Goal: Task Accomplishment & Management: Use online tool/utility

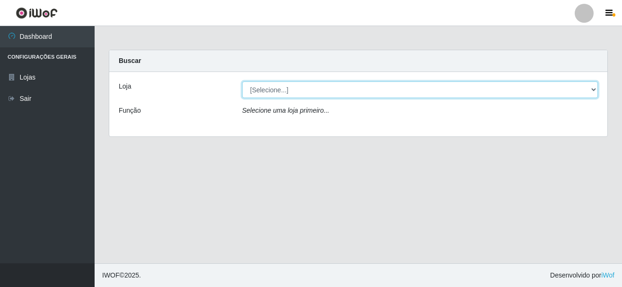
drag, startPoint x: 590, startPoint y: 84, endPoint x: 550, endPoint y: 87, distance: 39.8
click at [590, 84] on select "[Selecione...] [GEOGRAPHIC_DATA] [GEOGRAPHIC_DATA]" at bounding box center [420, 89] width 356 height 17
select select "64"
click at [242, 81] on select "[Selecione...] [GEOGRAPHIC_DATA] [GEOGRAPHIC_DATA]" at bounding box center [420, 89] width 356 height 17
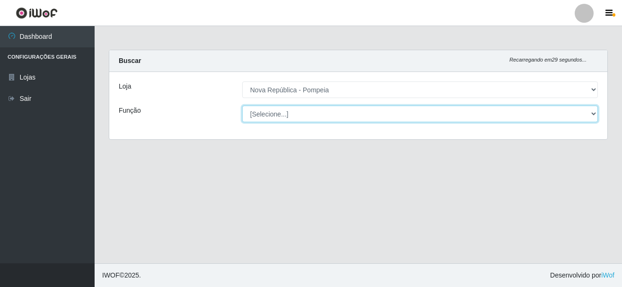
click at [592, 112] on select "[Selecione...] Balconista Operador de Caixa Recepcionista Repositor" at bounding box center [420, 113] width 356 height 17
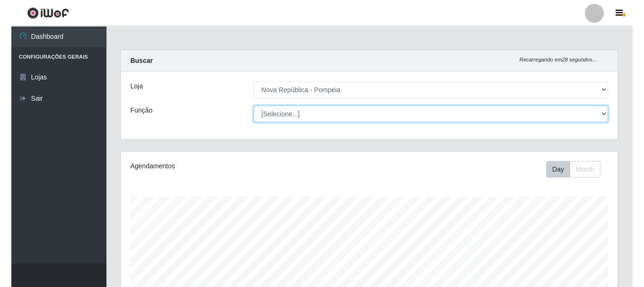
scroll to position [196, 496]
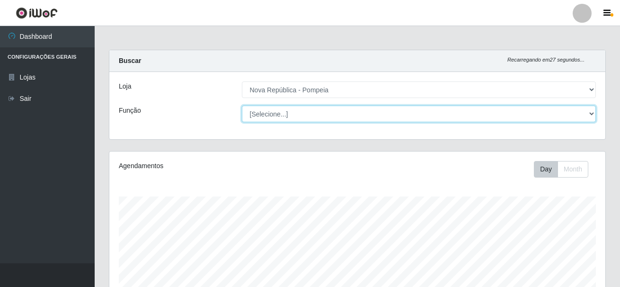
select select "22"
click at [242, 105] on select "[Selecione...] Balconista Operador de Caixa Recepcionista Repositor" at bounding box center [419, 113] width 354 height 17
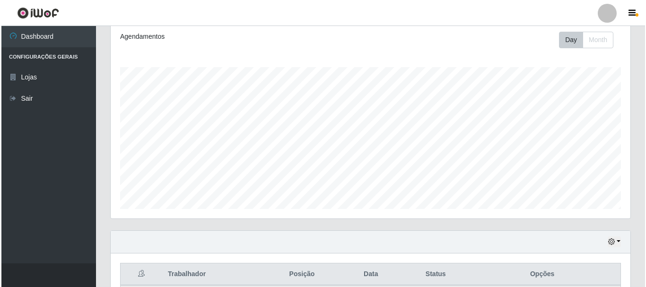
scroll to position [324, 0]
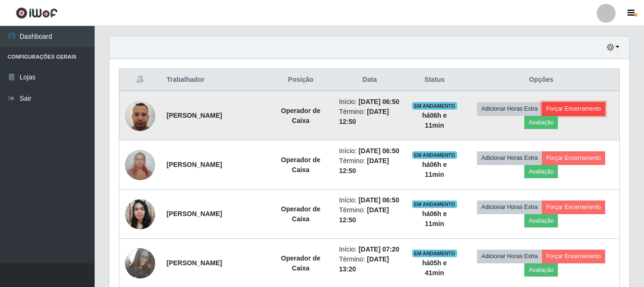
click at [577, 111] on button "Forçar Encerramento" at bounding box center [573, 108] width 63 height 13
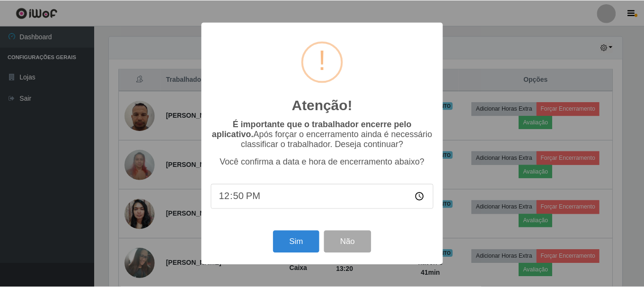
scroll to position [196, 515]
click at [281, 244] on button "Sim" at bounding box center [297, 242] width 46 height 22
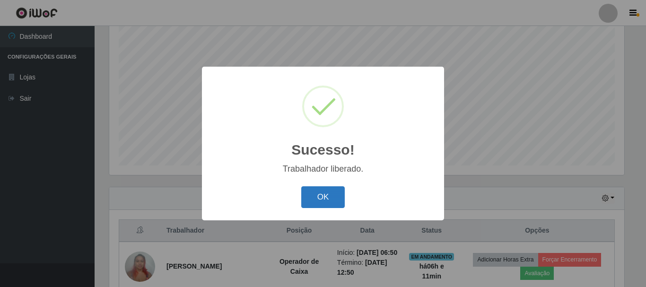
click at [313, 200] on button "OK" at bounding box center [323, 197] width 44 height 22
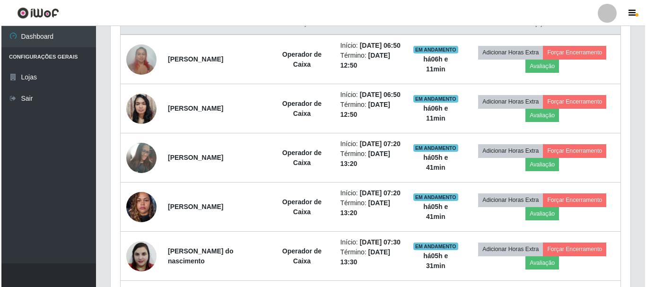
scroll to position [358, 0]
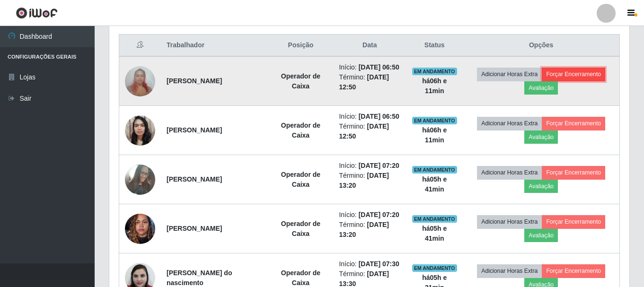
click at [598, 81] on button "Forçar Encerramento" at bounding box center [573, 74] width 63 height 13
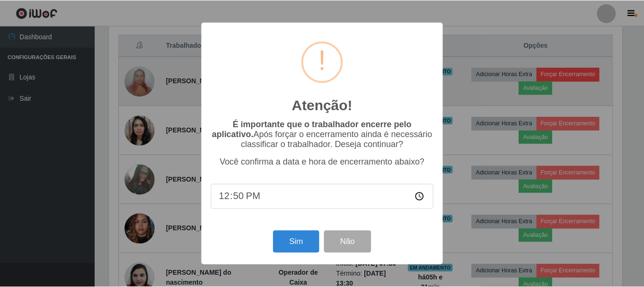
scroll to position [196, 515]
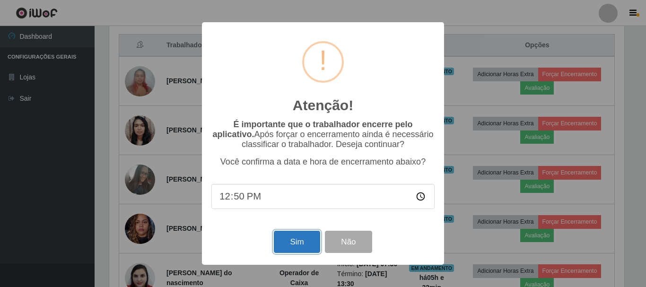
click at [304, 251] on button "Sim" at bounding box center [297, 242] width 46 height 22
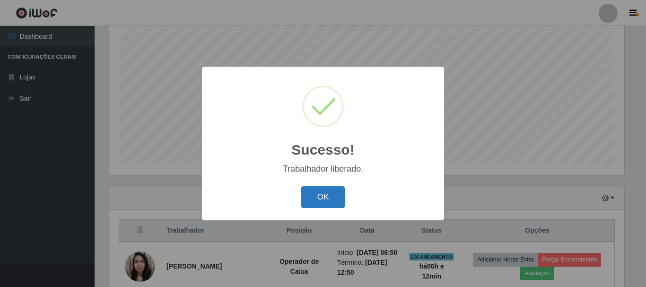
click at [323, 187] on button "OK" at bounding box center [323, 197] width 44 height 22
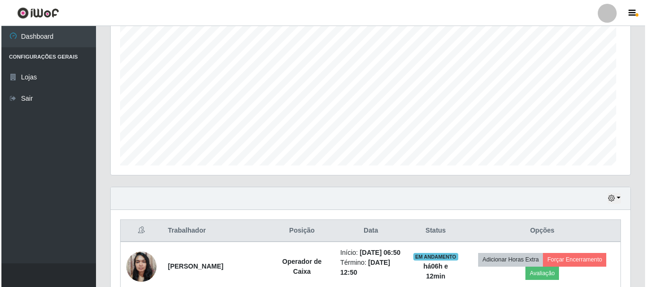
scroll to position [196, 520]
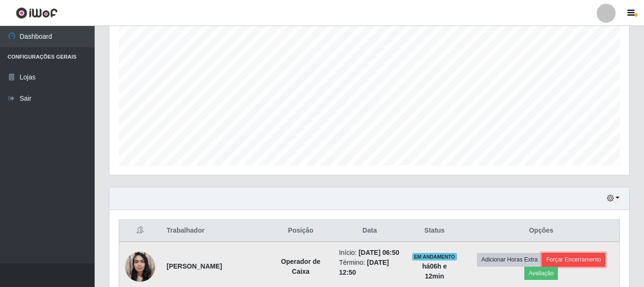
click at [575, 263] on button "Forçar Encerramento" at bounding box center [573, 259] width 63 height 13
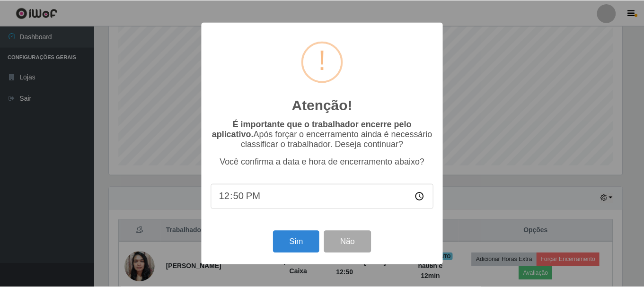
scroll to position [196, 515]
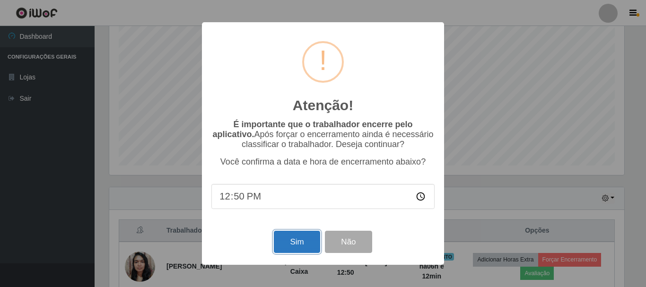
click at [307, 240] on button "Sim" at bounding box center [297, 242] width 46 height 22
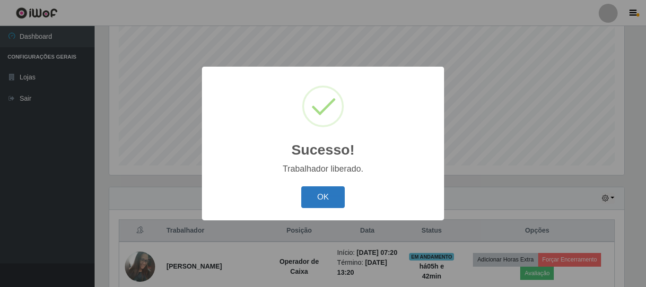
click at [311, 203] on button "OK" at bounding box center [323, 197] width 44 height 22
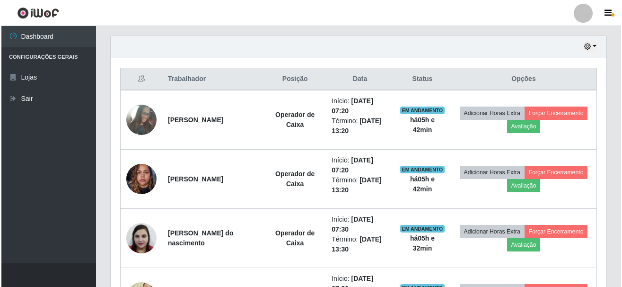
scroll to position [350, 0]
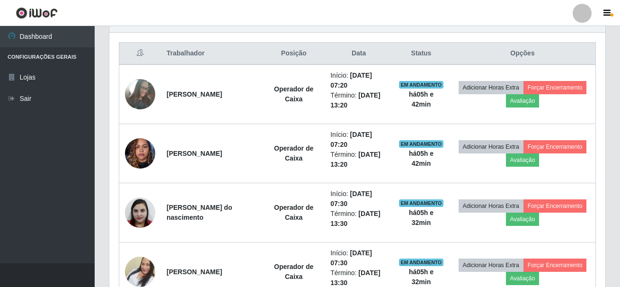
click at [617, 271] on div "Carregando... Buscar Recarregando em 26 segundos... Loja [Selecione...] Nova Re…" at bounding box center [357, 11] width 525 height 623
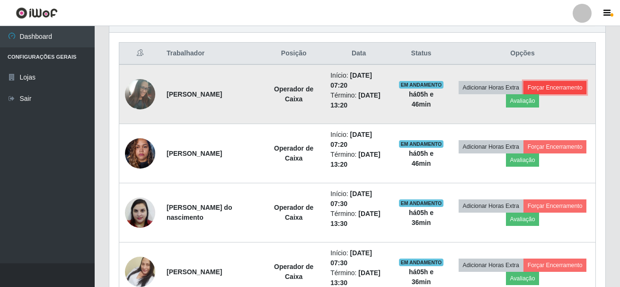
click at [523, 94] on button "Forçar Encerramento" at bounding box center [554, 87] width 63 height 13
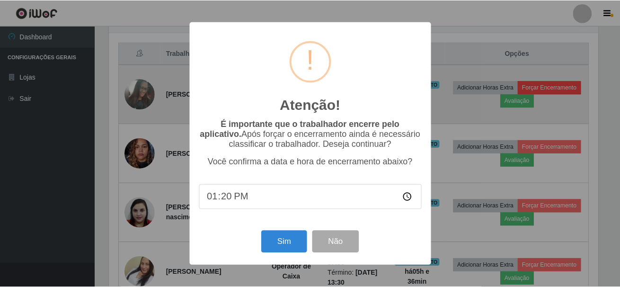
scroll to position [196, 491]
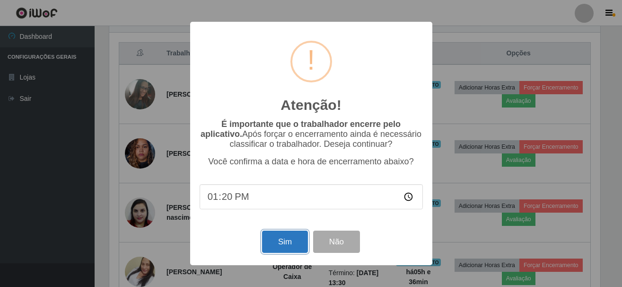
click at [276, 246] on button "Sim" at bounding box center [285, 241] width 46 height 22
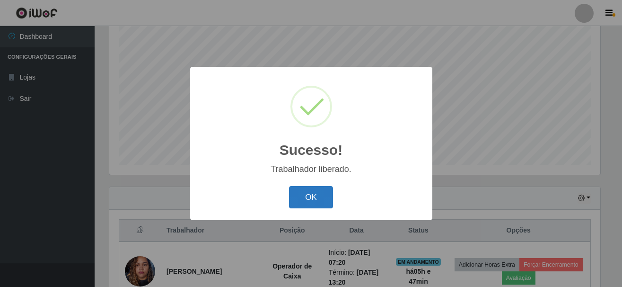
click at [318, 195] on button "OK" at bounding box center [311, 197] width 44 height 22
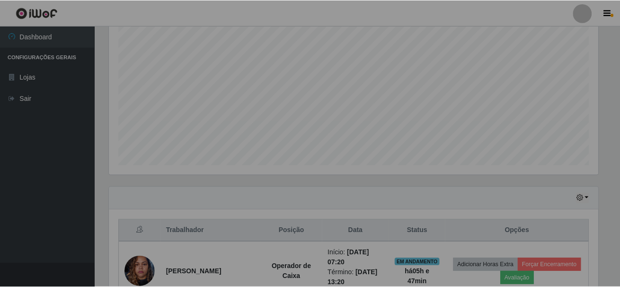
scroll to position [196, 496]
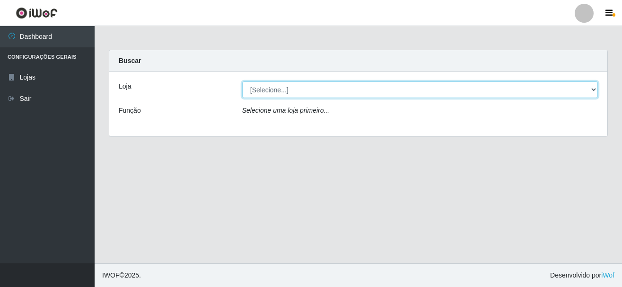
click at [597, 87] on select "[Selecione...] [GEOGRAPHIC_DATA] [GEOGRAPHIC_DATA]" at bounding box center [420, 89] width 356 height 17
select select "64"
click at [242, 81] on select "[Selecione...] [GEOGRAPHIC_DATA] [GEOGRAPHIC_DATA]" at bounding box center [420, 89] width 356 height 17
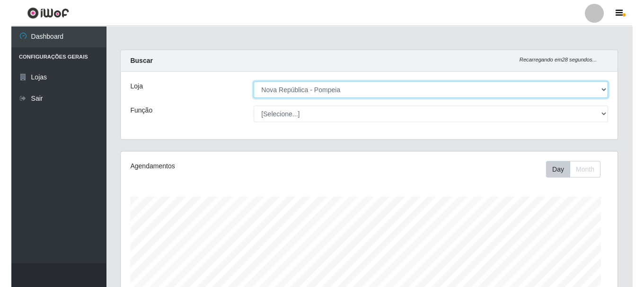
scroll to position [196, 496]
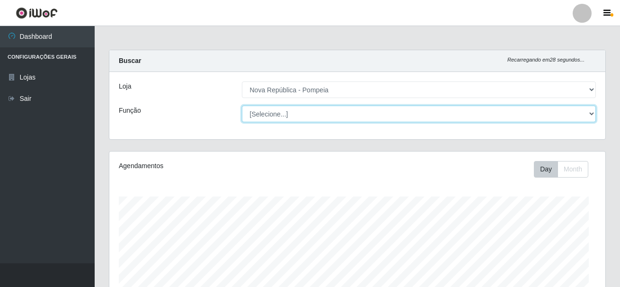
click at [594, 110] on select "[Selecione...] Balconista Operador de Caixa Recepcionista Repositor" at bounding box center [419, 113] width 354 height 17
select select "22"
click at [242, 105] on select "[Selecione...] Balconista Operador de Caixa Recepcionista Repositor" at bounding box center [419, 113] width 354 height 17
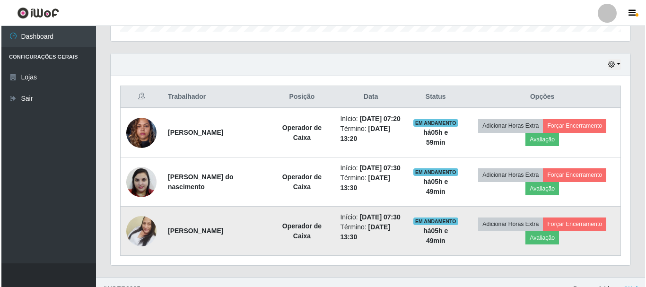
scroll to position [324, 0]
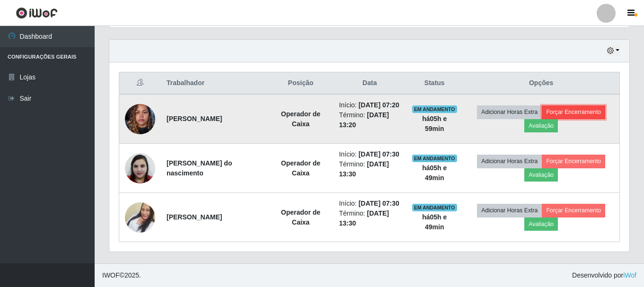
click at [597, 114] on button "Forçar Encerramento" at bounding box center [573, 111] width 63 height 13
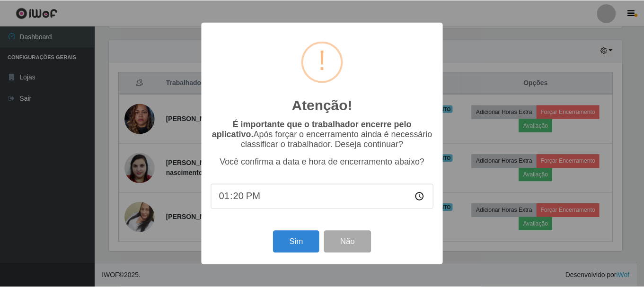
scroll to position [196, 515]
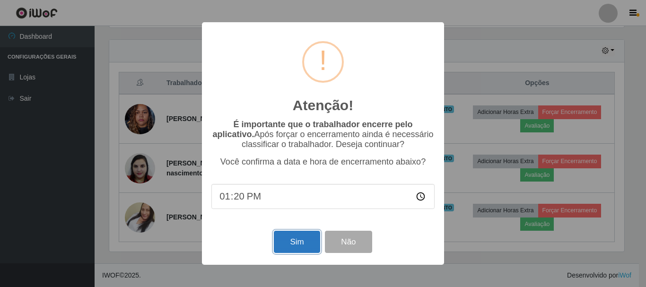
click at [294, 241] on button "Sim" at bounding box center [297, 242] width 46 height 22
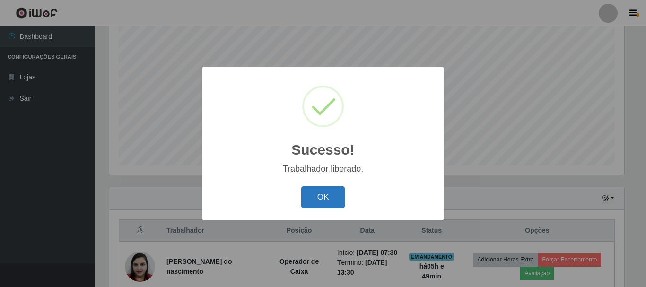
click at [332, 197] on button "OK" at bounding box center [323, 197] width 44 height 22
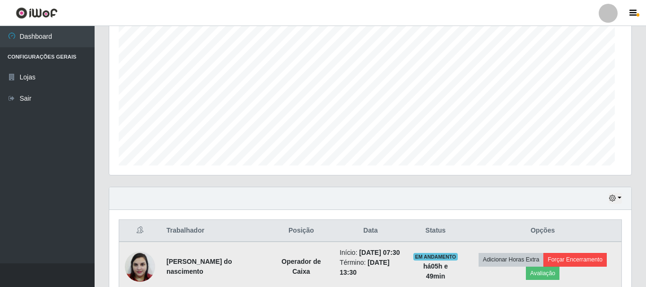
scroll to position [196, 520]
click at [598, 263] on button "Forçar Encerramento" at bounding box center [573, 259] width 63 height 13
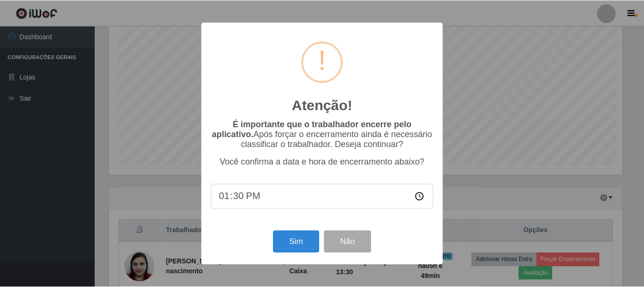
scroll to position [196, 515]
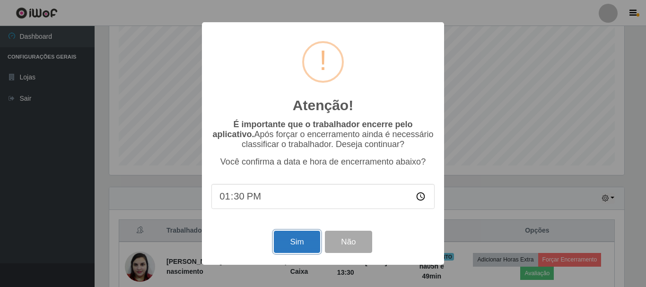
click at [306, 245] on button "Sim" at bounding box center [297, 242] width 46 height 22
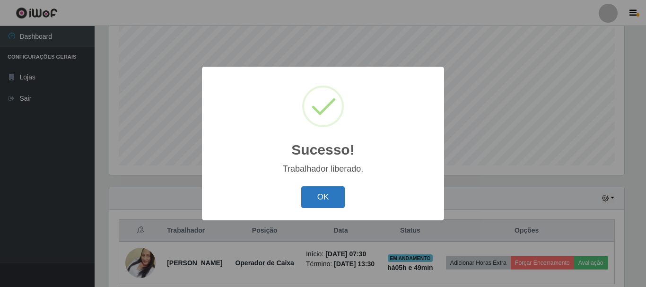
click at [333, 198] on button "OK" at bounding box center [323, 197] width 44 height 22
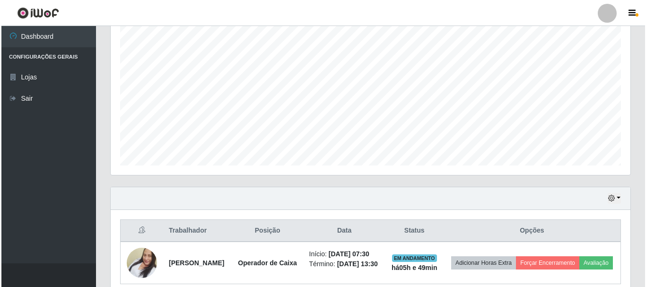
scroll to position [196, 520]
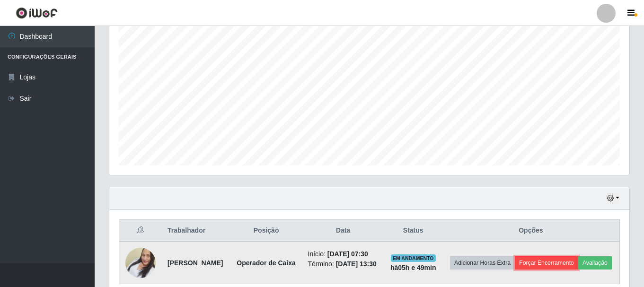
click at [572, 258] on button "Forçar Encerramento" at bounding box center [546, 262] width 63 height 13
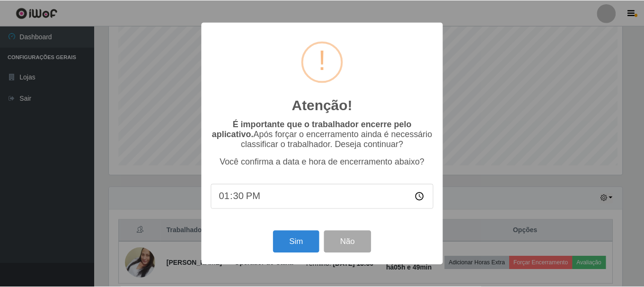
scroll to position [196, 515]
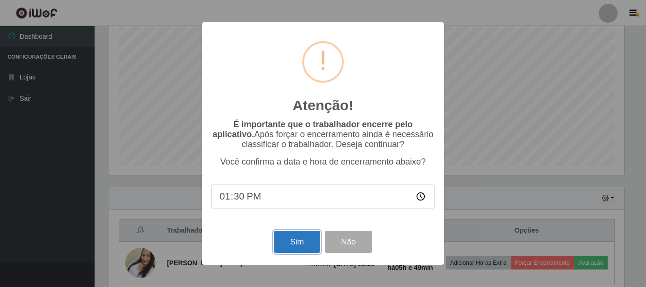
click at [308, 247] on button "Sim" at bounding box center [297, 242] width 46 height 22
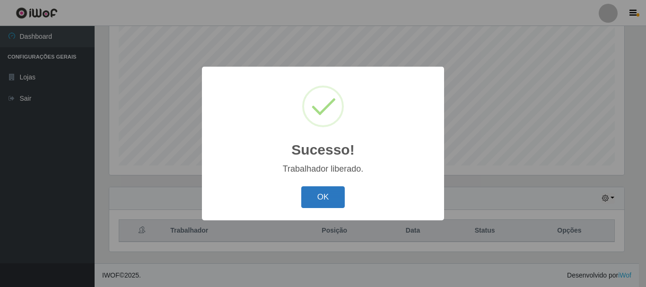
click at [322, 188] on button "OK" at bounding box center [323, 197] width 44 height 22
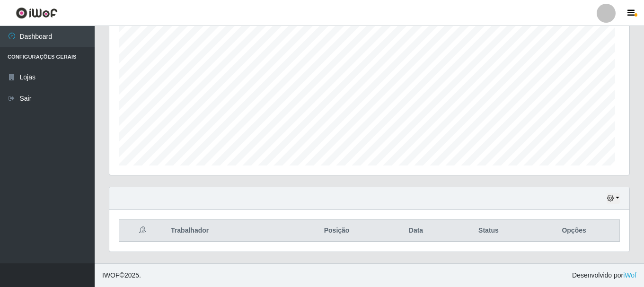
scroll to position [0, 0]
